Goal: Transaction & Acquisition: Purchase product/service

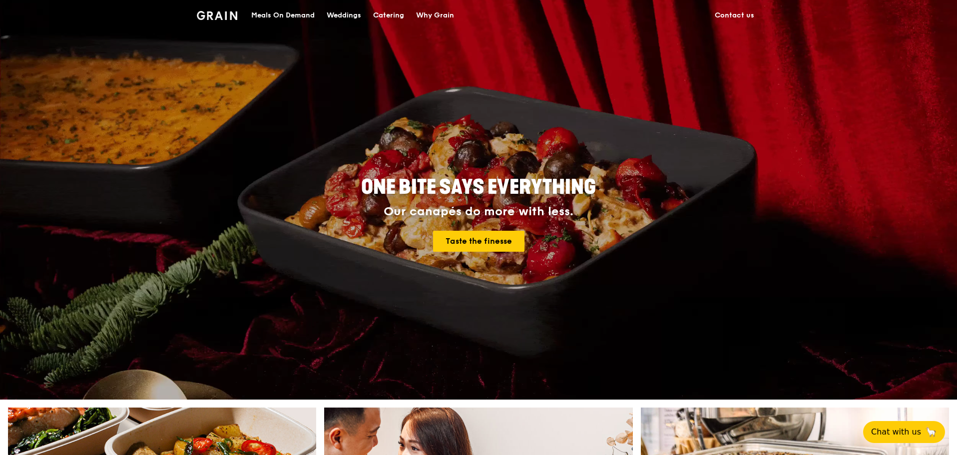
click at [376, 15] on div "Catering" at bounding box center [388, 15] width 31 height 30
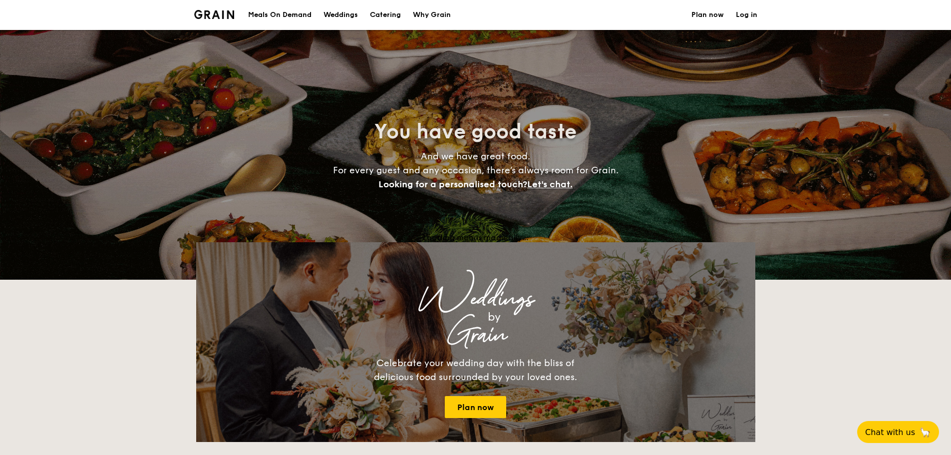
select select
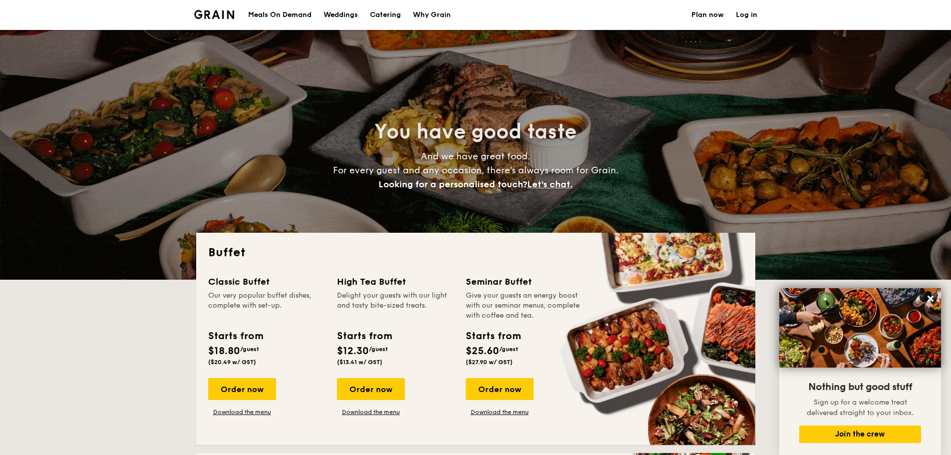
click at [287, 15] on div "Meals On Demand" at bounding box center [279, 15] width 63 height 30
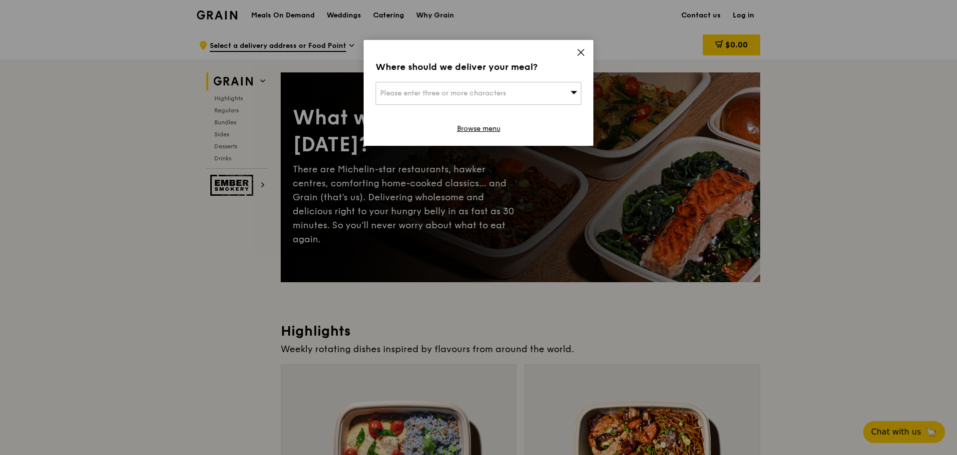
click at [524, 98] on div "Please enter three or more characters" at bounding box center [478, 93] width 206 height 23
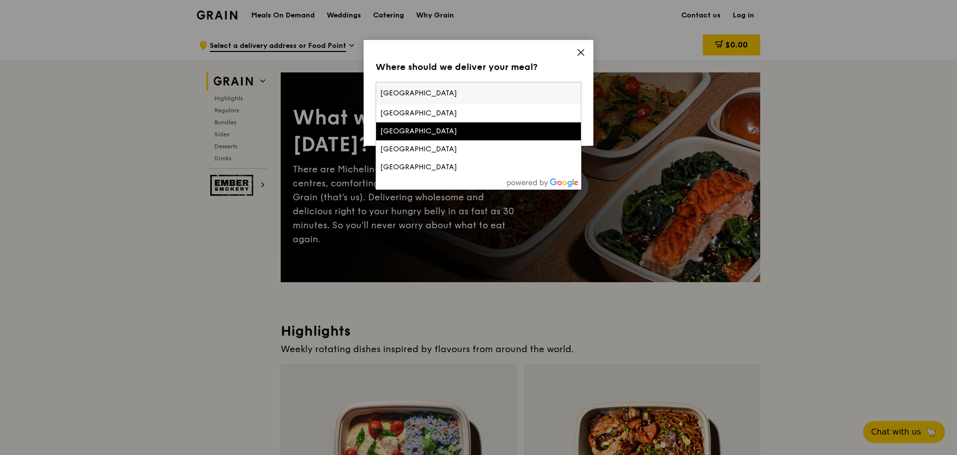
type input "south beach"
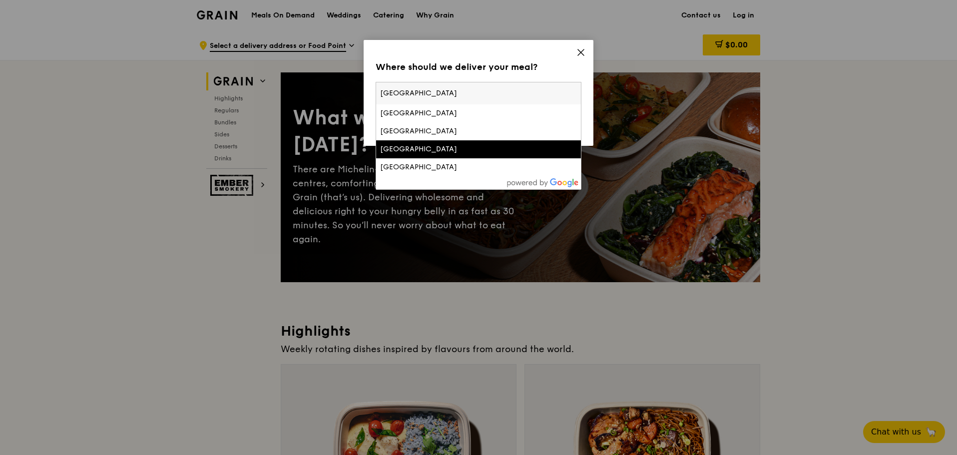
click at [442, 147] on div "South Beach Tower" at bounding box center [454, 149] width 148 height 10
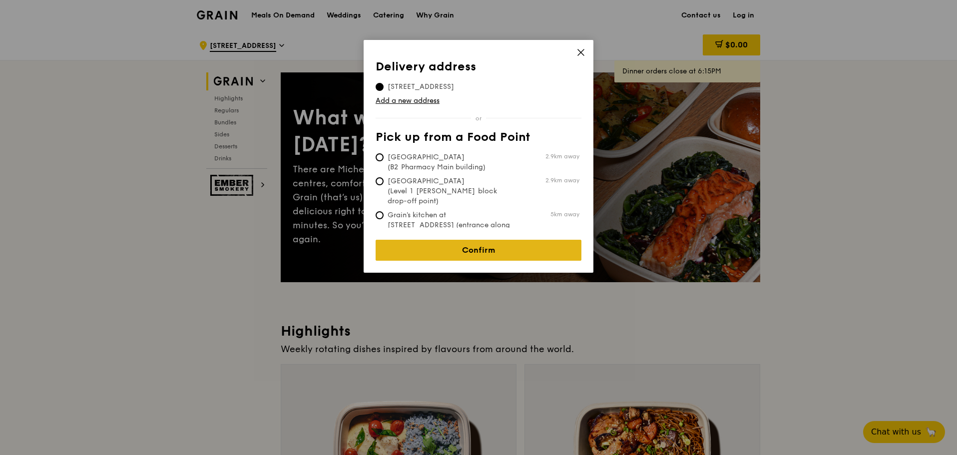
click at [475, 240] on link "Confirm" at bounding box center [478, 250] width 206 height 21
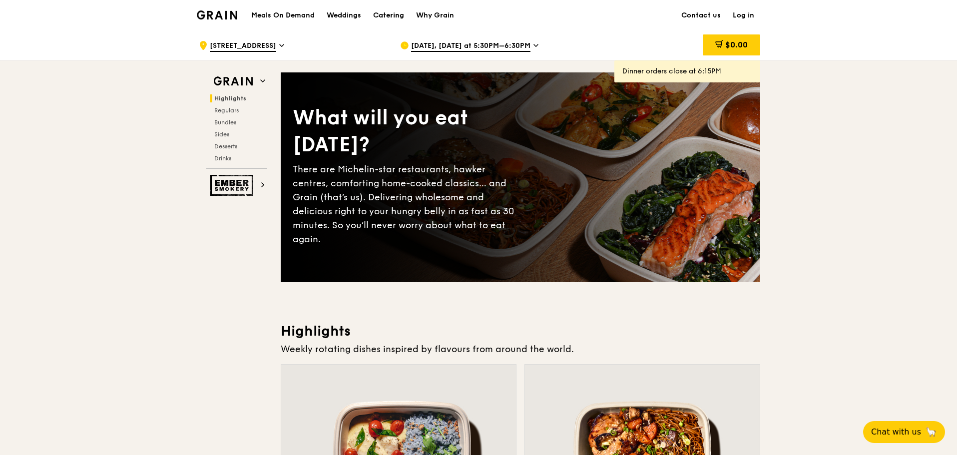
click at [524, 47] on span "Oct 13, Today at 5:30PM–6:30PM" at bounding box center [470, 46] width 119 height 11
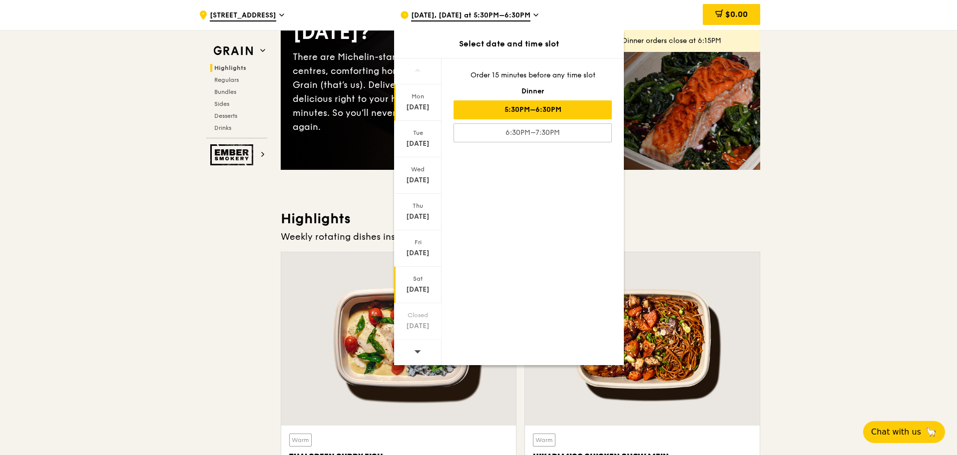
scroll to position [50, 0]
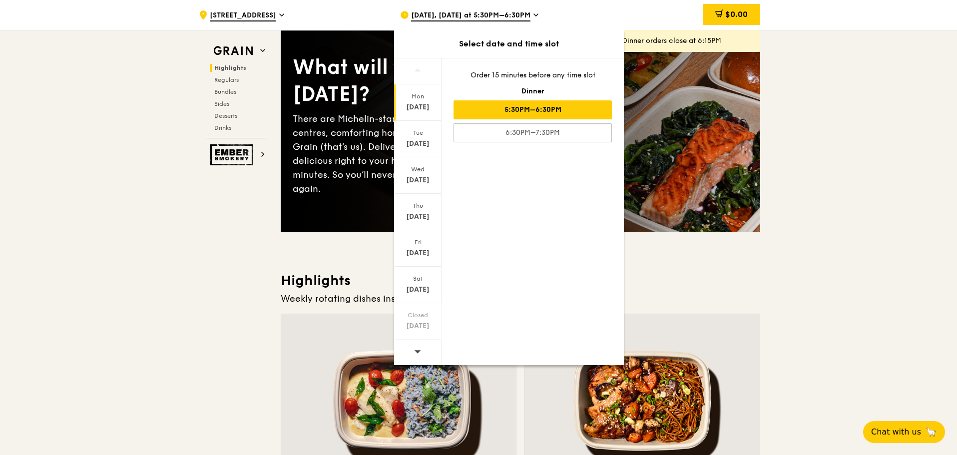
click at [414, 350] on icon at bounding box center [417, 351] width 7 height 7
click at [423, 350] on div at bounding box center [417, 352] width 47 height 25
click at [421, 352] on div at bounding box center [417, 352] width 47 height 25
click at [426, 74] on div at bounding box center [417, 71] width 47 height 26
click at [422, 70] on div at bounding box center [417, 71] width 47 height 26
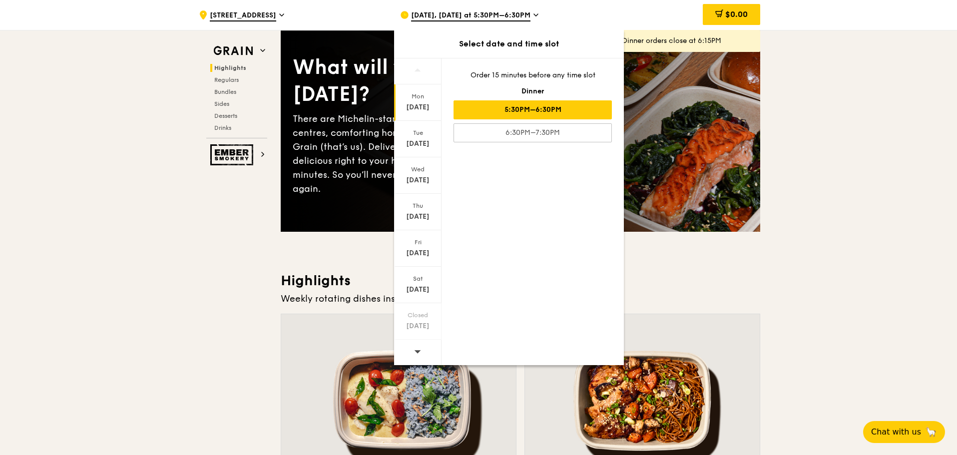
click at [416, 346] on span at bounding box center [417, 351] width 7 height 23
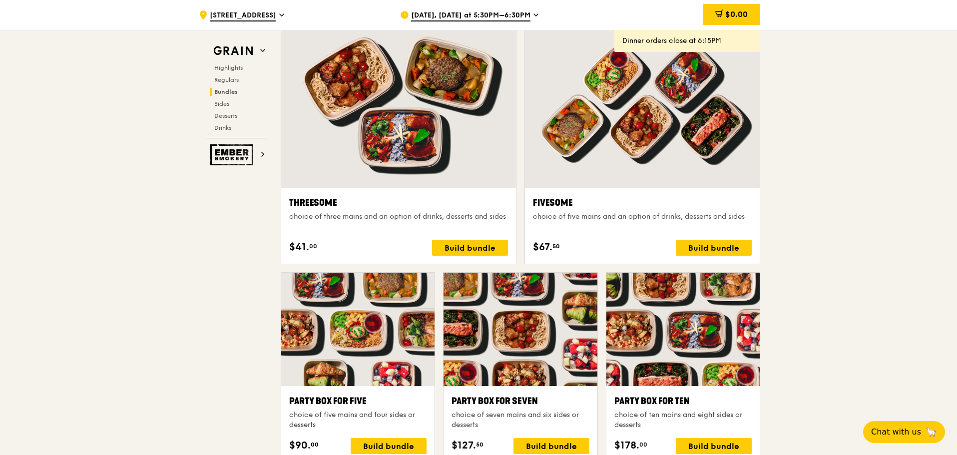
scroll to position [1843, 0]
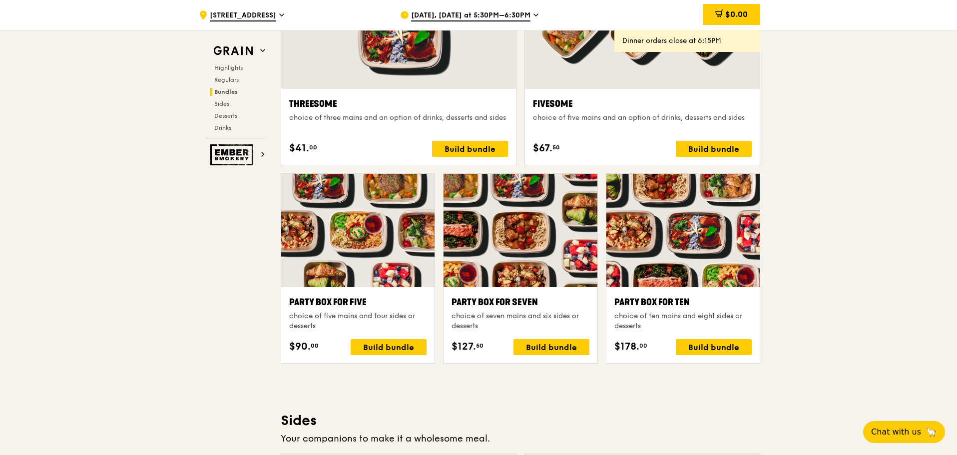
click at [481, 16] on span "Oct 13, Today at 5:30PM–6:30PM" at bounding box center [470, 15] width 119 height 11
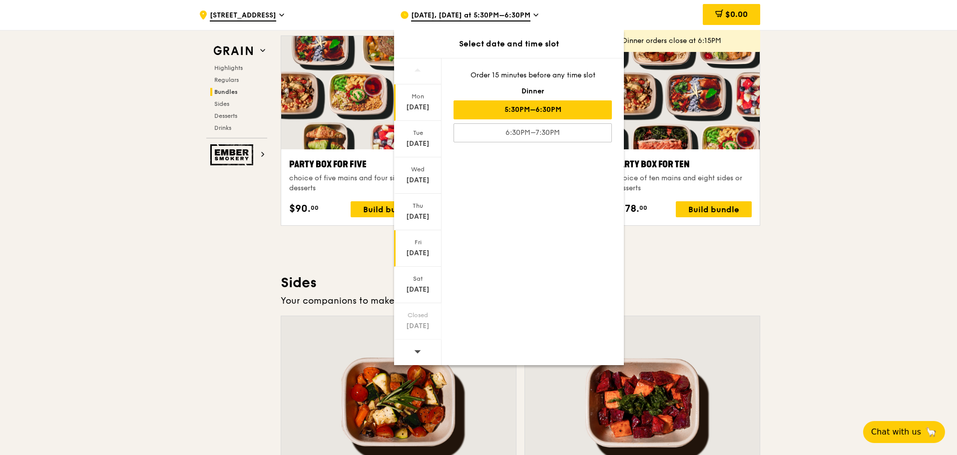
scroll to position [2092, 0]
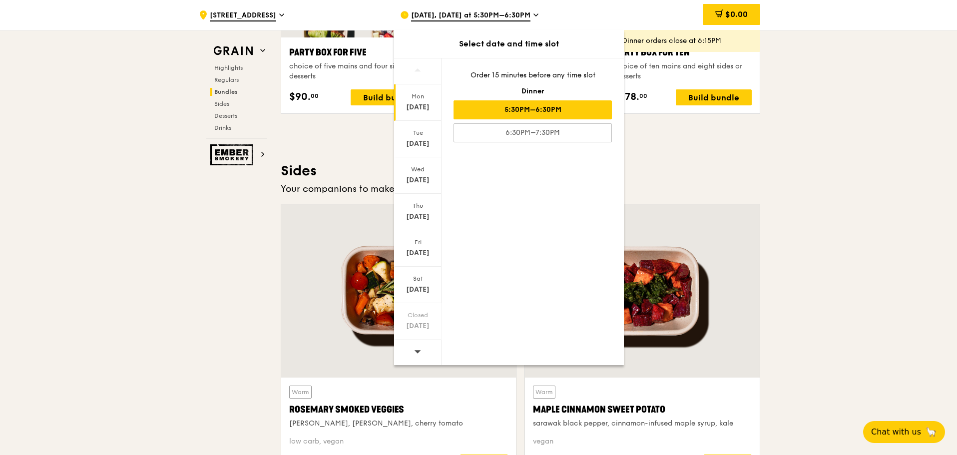
click at [416, 351] on icon at bounding box center [417, 351] width 6 height 3
click at [418, 352] on icon at bounding box center [417, 351] width 6 height 3
click at [425, 325] on div "Oct 26" at bounding box center [417, 326] width 44 height 10
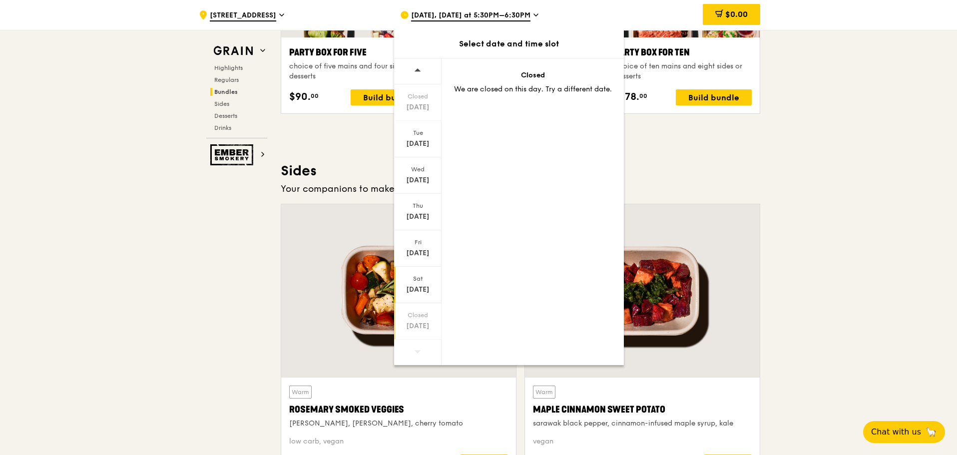
click at [424, 300] on div "Sat Oct 25" at bounding box center [417, 285] width 47 height 36
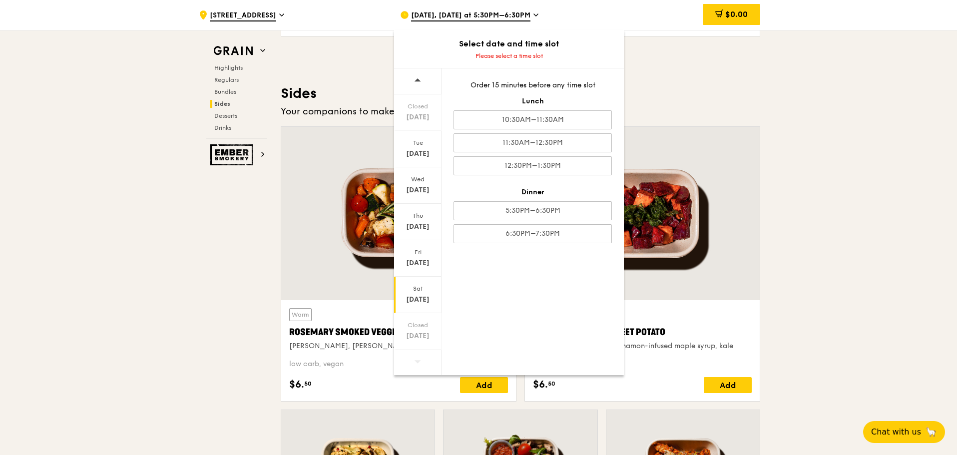
scroll to position [2043, 0]
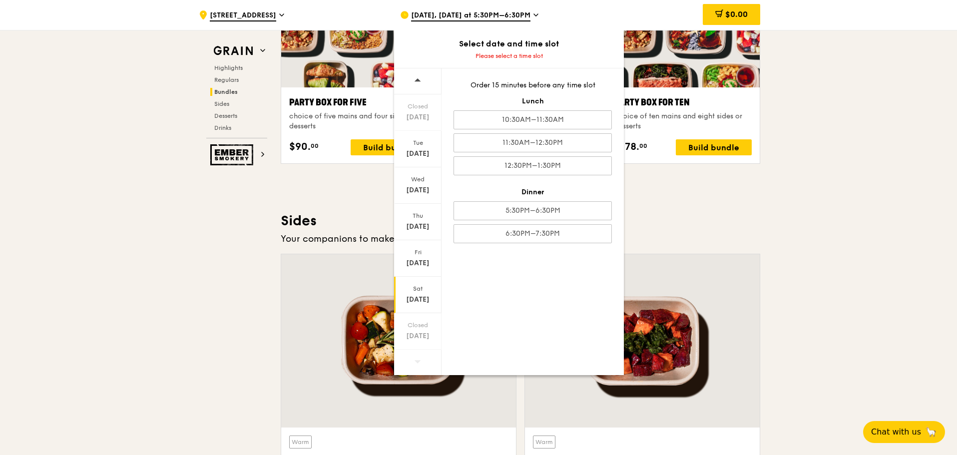
click at [534, 17] on icon at bounding box center [535, 14] width 5 height 9
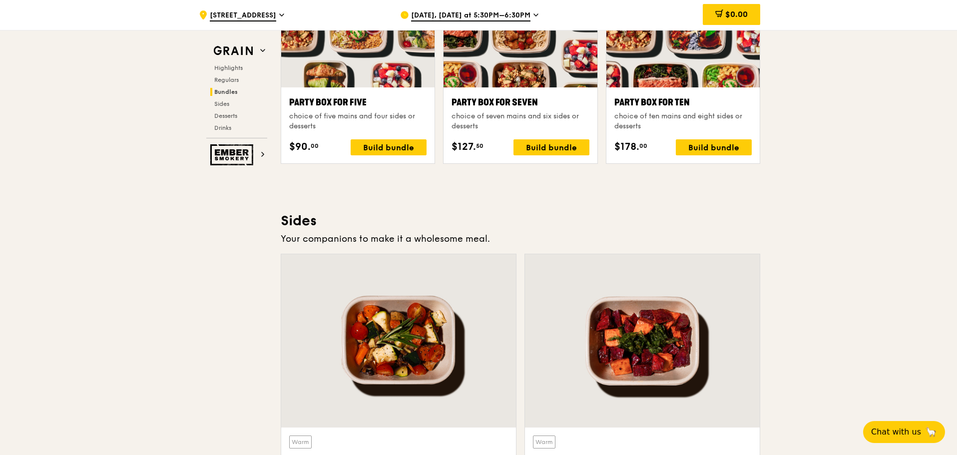
click at [534, 17] on icon at bounding box center [535, 14] width 5 height 9
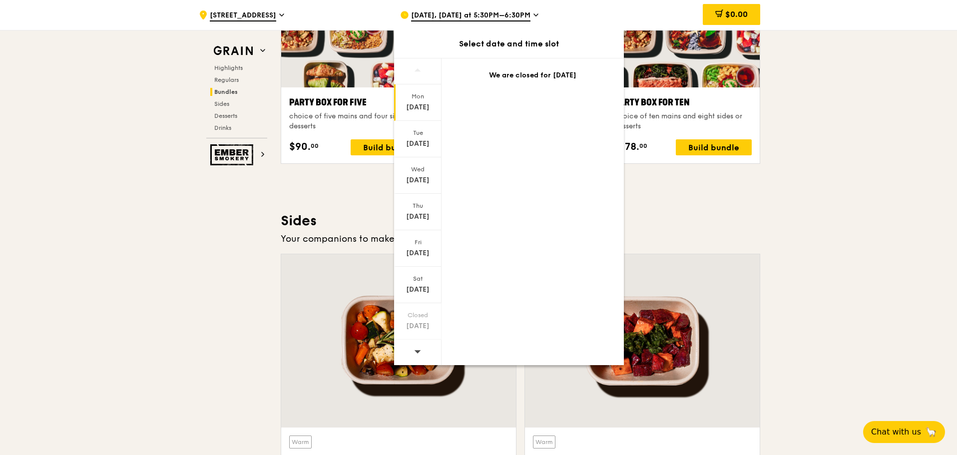
click at [534, 17] on icon at bounding box center [535, 14] width 5 height 9
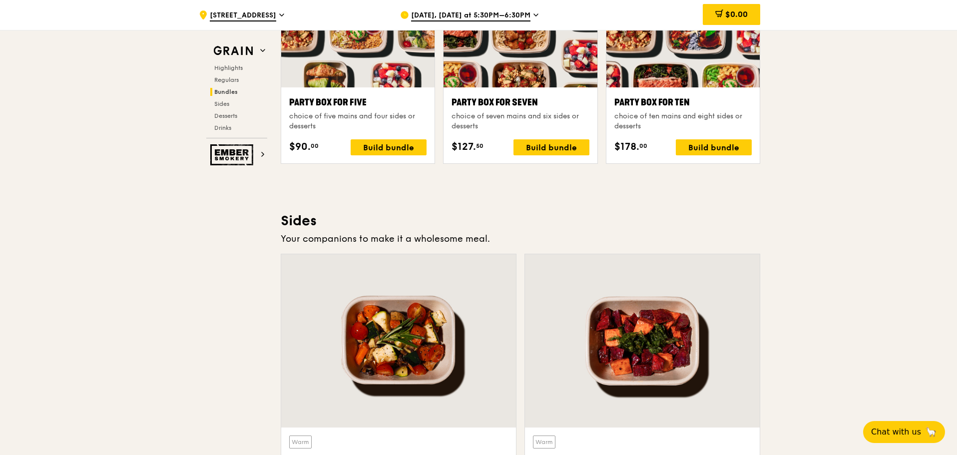
click at [427, 18] on span "Oct 13, Today at 5:30PM–6:30PM" at bounding box center [470, 15] width 119 height 11
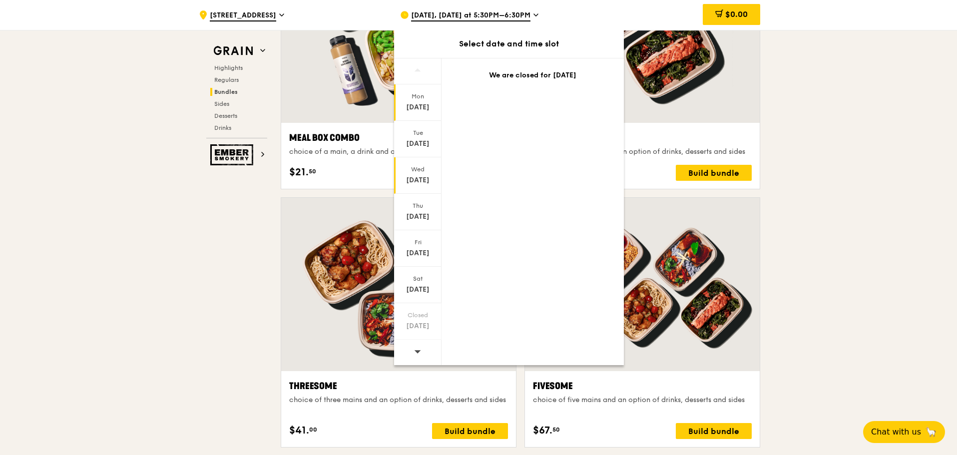
scroll to position [1493, 0]
